Goal: Task Accomplishment & Management: Use online tool/utility

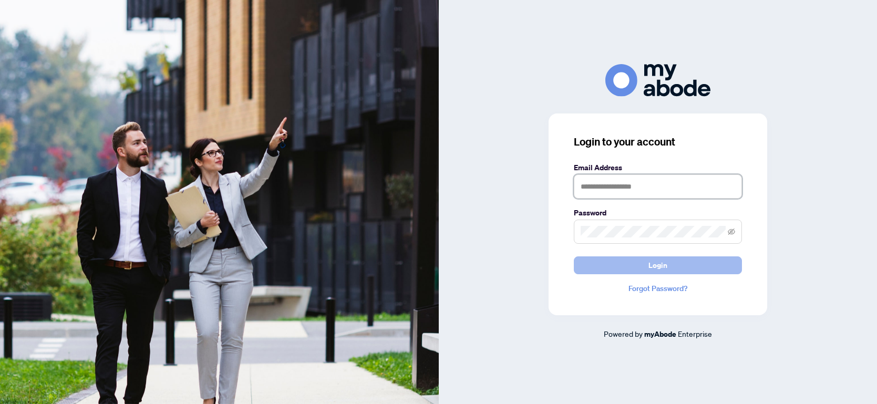
type input "**********"
click at [663, 261] on span "Login" at bounding box center [657, 265] width 19 height 17
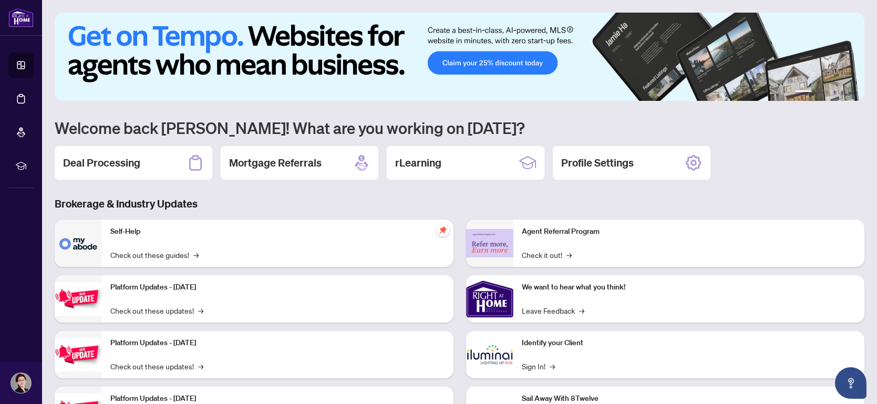
drag, startPoint x: 0, startPoint y: 0, endPoint x: 520, endPoint y: 231, distance: 569.1
click at [520, 231] on div "Agent Referral Program Check it out! →" at bounding box center [689, 243] width 352 height 47
click at [99, 160] on h2 "Deal Processing" at bounding box center [101, 163] width 77 height 15
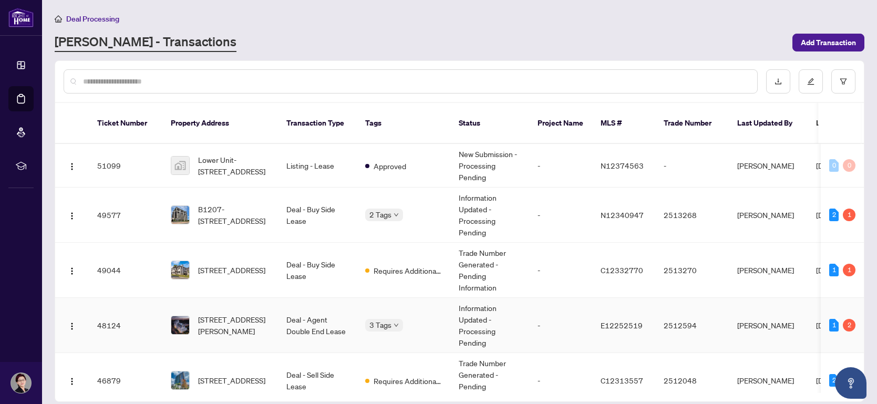
click at [205, 327] on td "608-3421 Sheppard Ave, Toronto, Ontario M1T 0C1, Canada" at bounding box center [220, 325] width 116 height 55
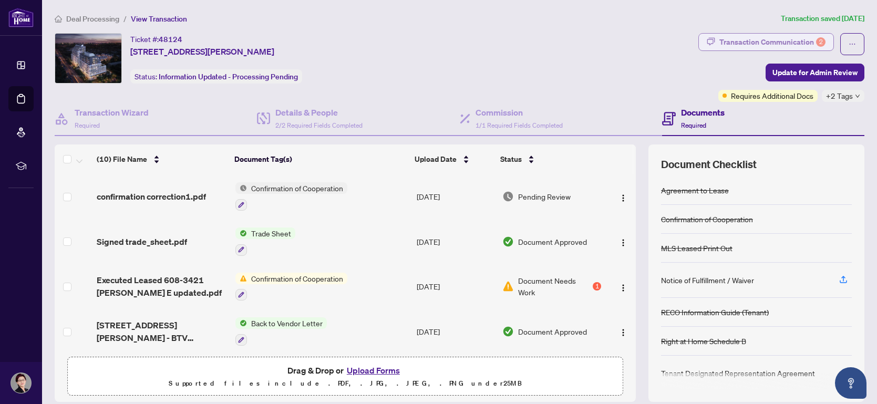
click at [778, 43] on div "Transaction Communication 2" at bounding box center [772, 42] width 106 height 17
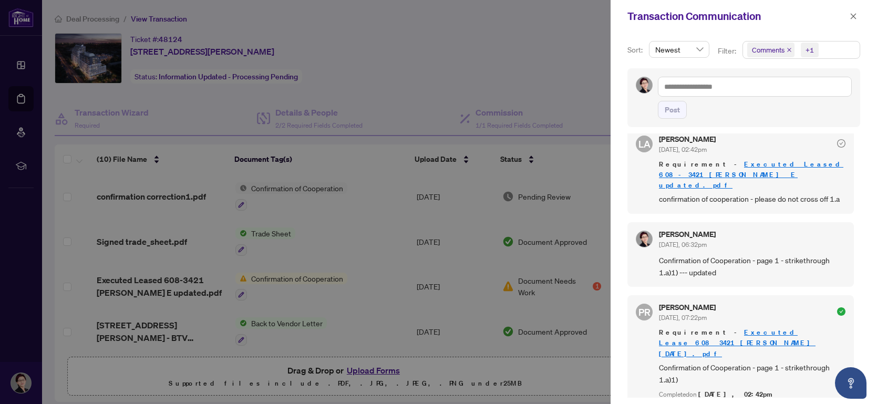
scroll to position [24, 0]
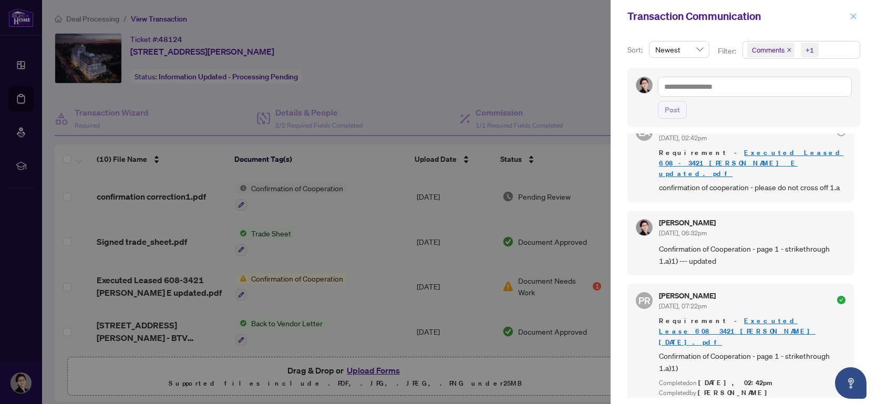
click at [852, 14] on icon "close" at bounding box center [854, 16] width 6 height 6
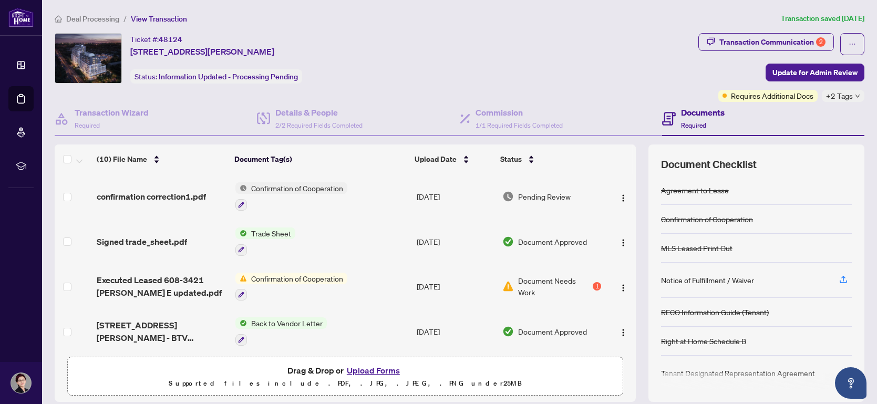
click at [859, 94] on icon "down" at bounding box center [857, 96] width 5 height 5
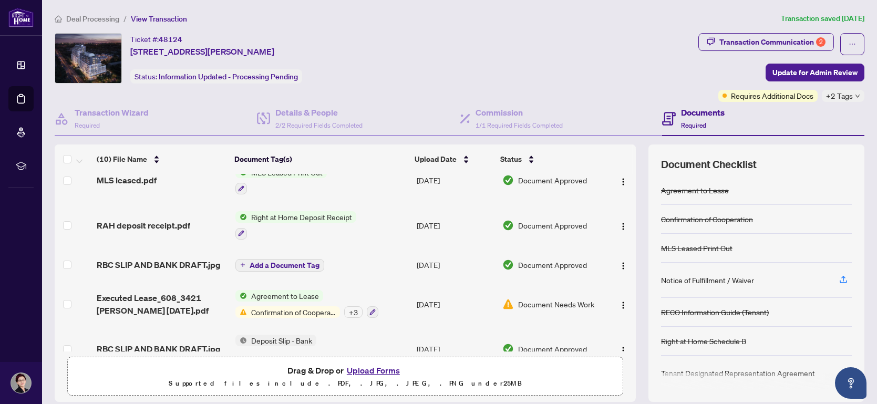
scroll to position [260, 0]
